Goal: Task Accomplishment & Management: Manage account settings

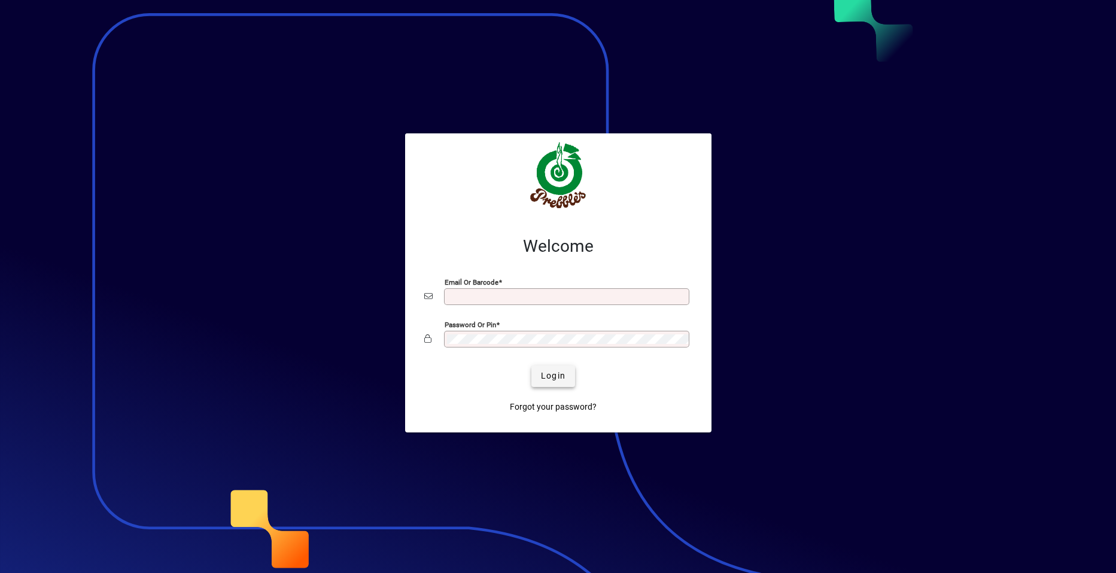
type input "**********"
click at [557, 377] on span "Login" at bounding box center [553, 376] width 25 height 13
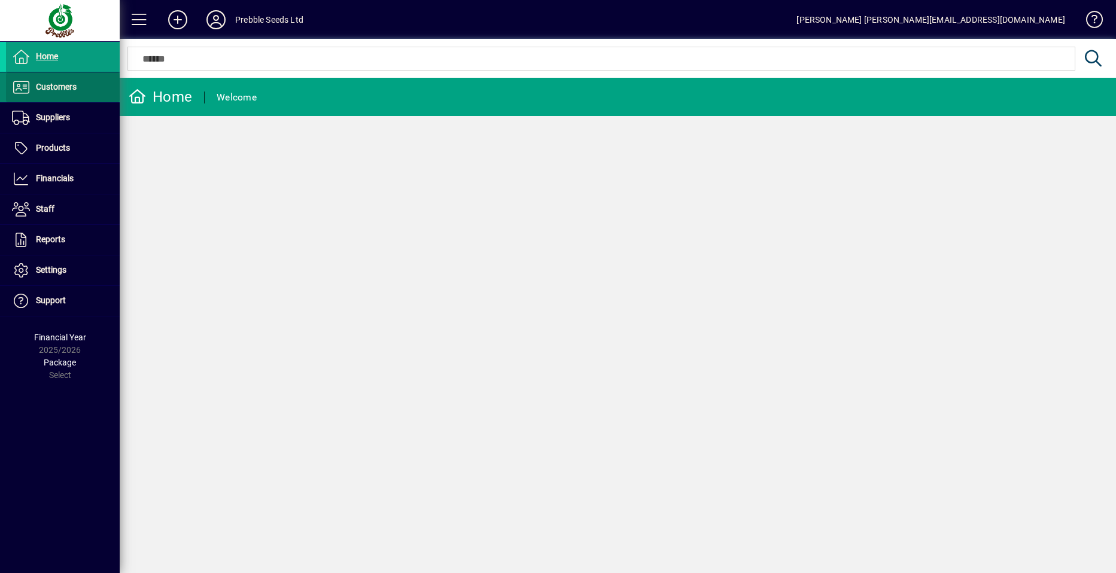
click at [86, 91] on span at bounding box center [63, 87] width 114 height 29
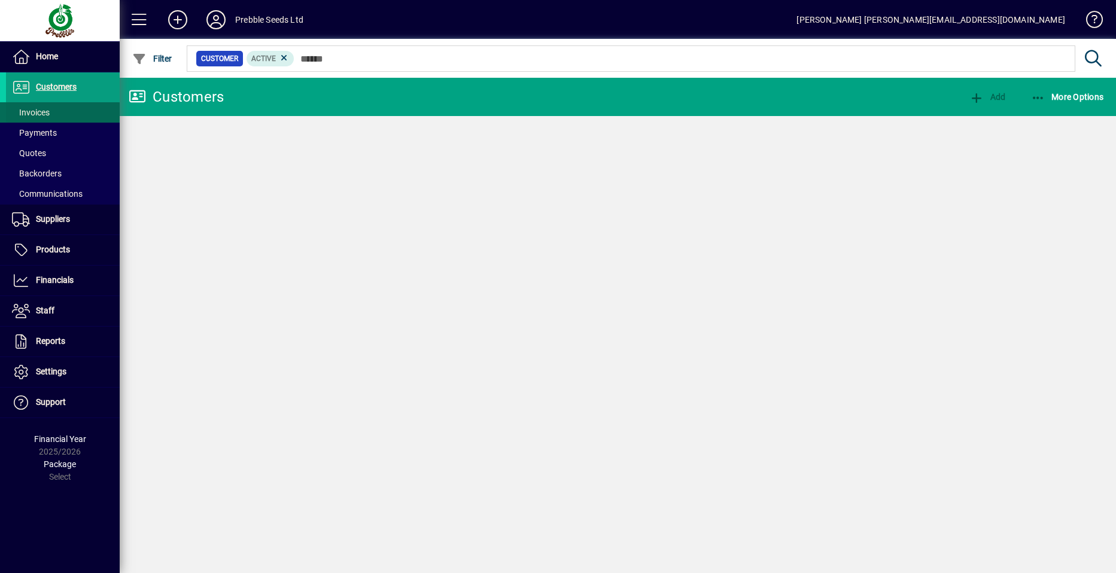
click at [77, 110] on span at bounding box center [63, 112] width 114 height 29
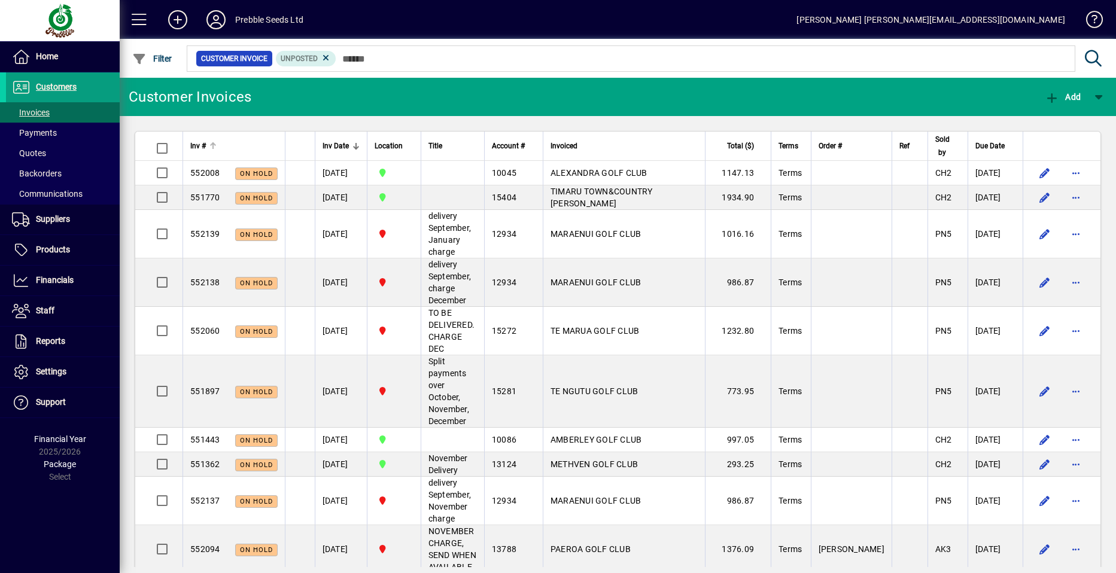
click at [198, 146] on span "Inv #" at bounding box center [198, 145] width 16 height 13
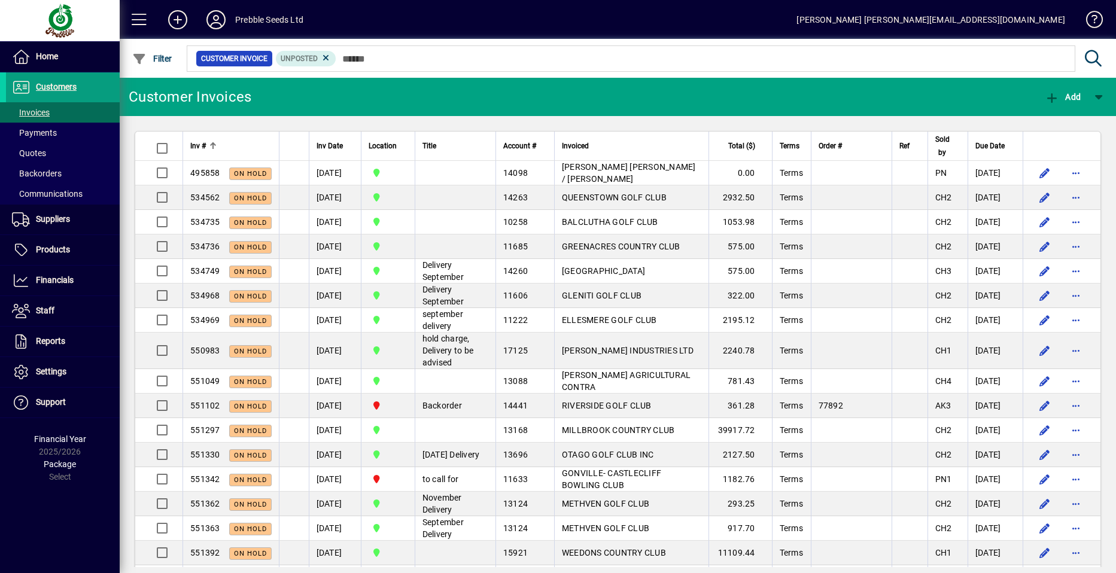
click at [199, 147] on span "Inv #" at bounding box center [198, 145] width 16 height 13
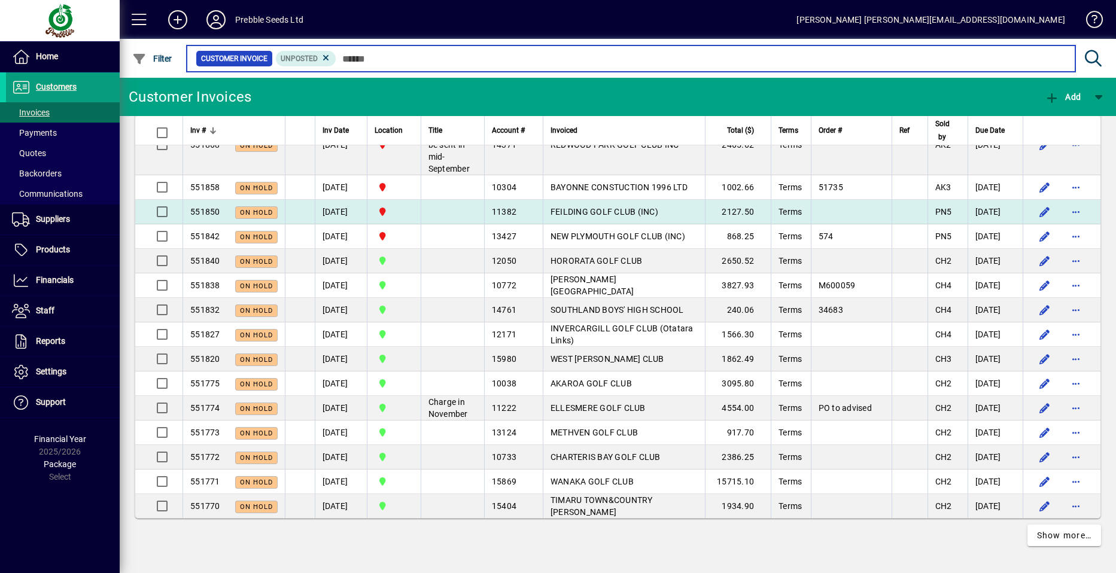
scroll to position [2766, 0]
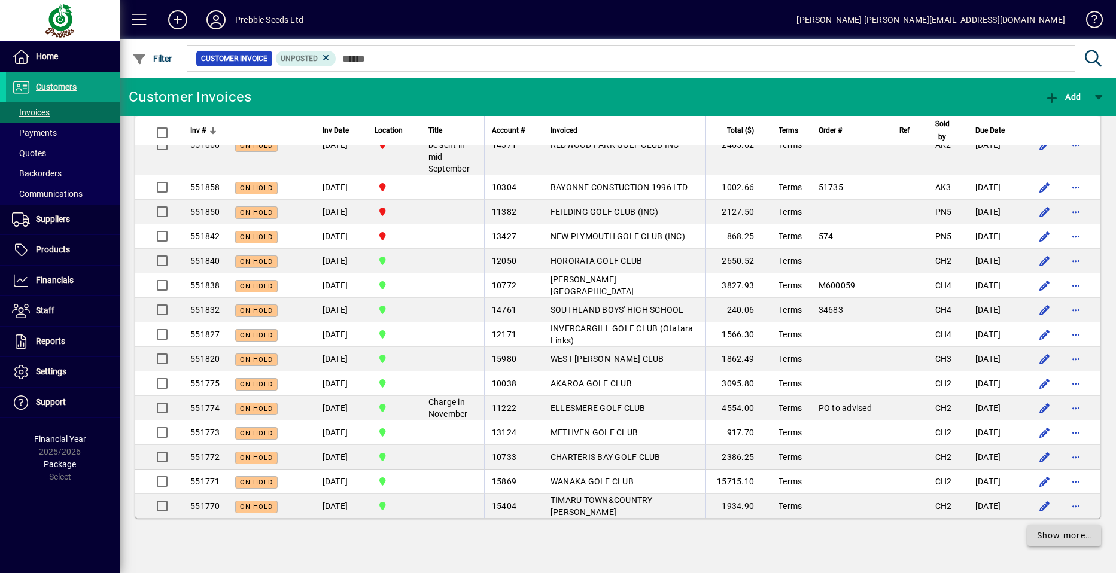
click at [1049, 536] on span "Show more…" at bounding box center [1064, 536] width 55 height 13
